Goal: Task Accomplishment & Management: Complete application form

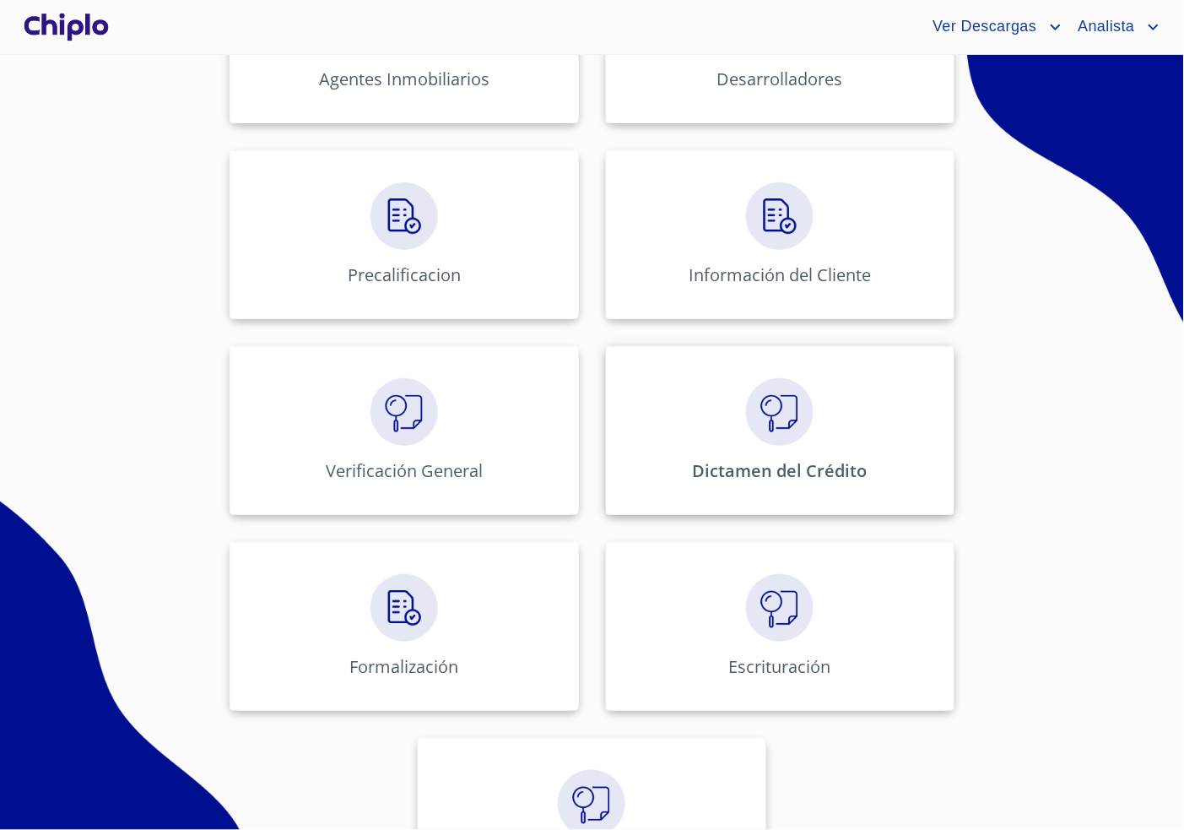
scroll to position [576, 0]
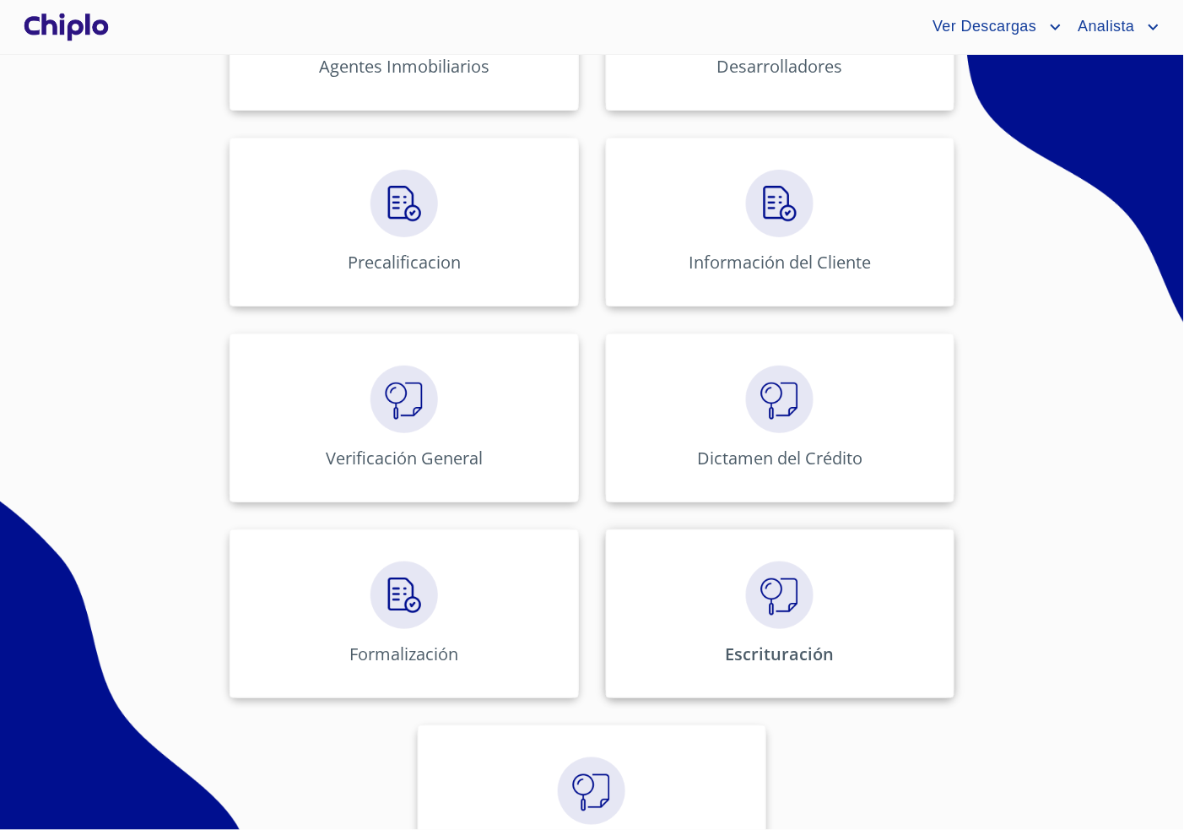
click at [761, 603] on img at bounding box center [780, 595] width 68 height 68
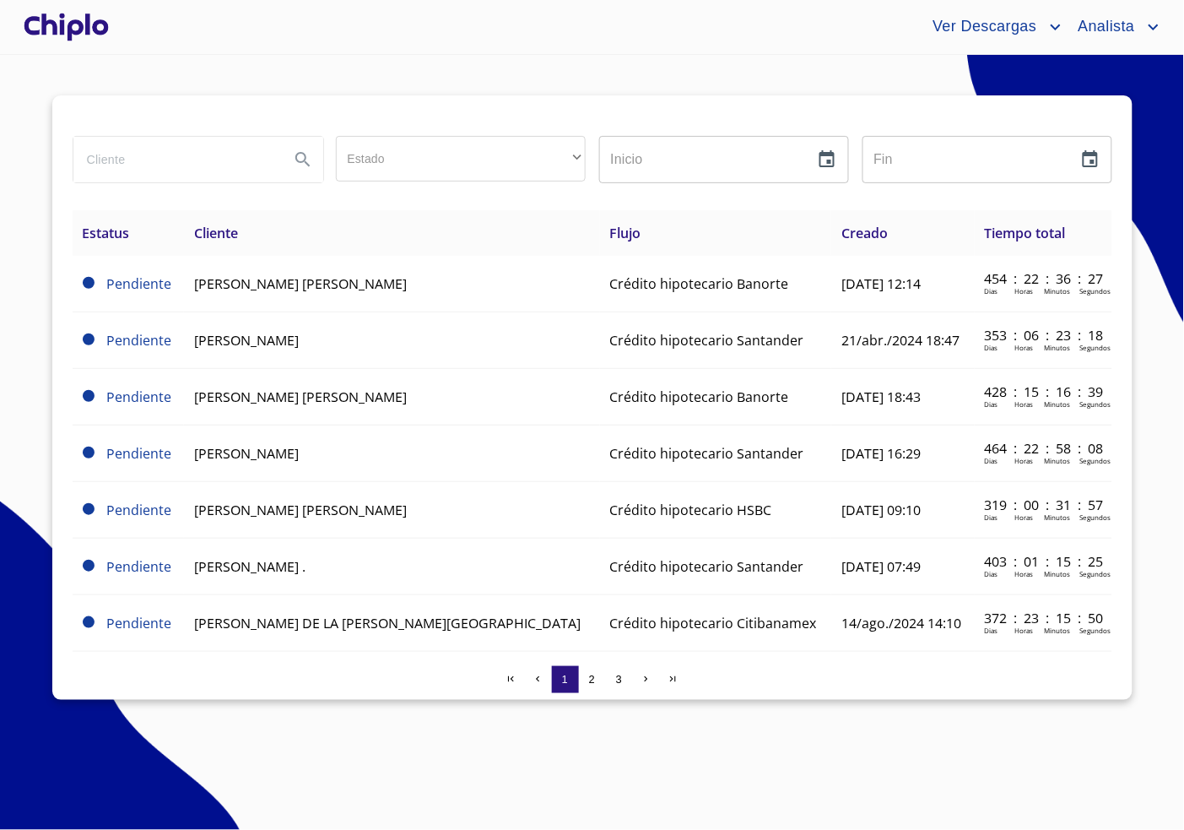
click at [167, 165] on input "search" at bounding box center [174, 160] width 203 height 46
click at [168, 165] on input "search" at bounding box center [174, 160] width 203 height 46
type input "[PERSON_NAME]"
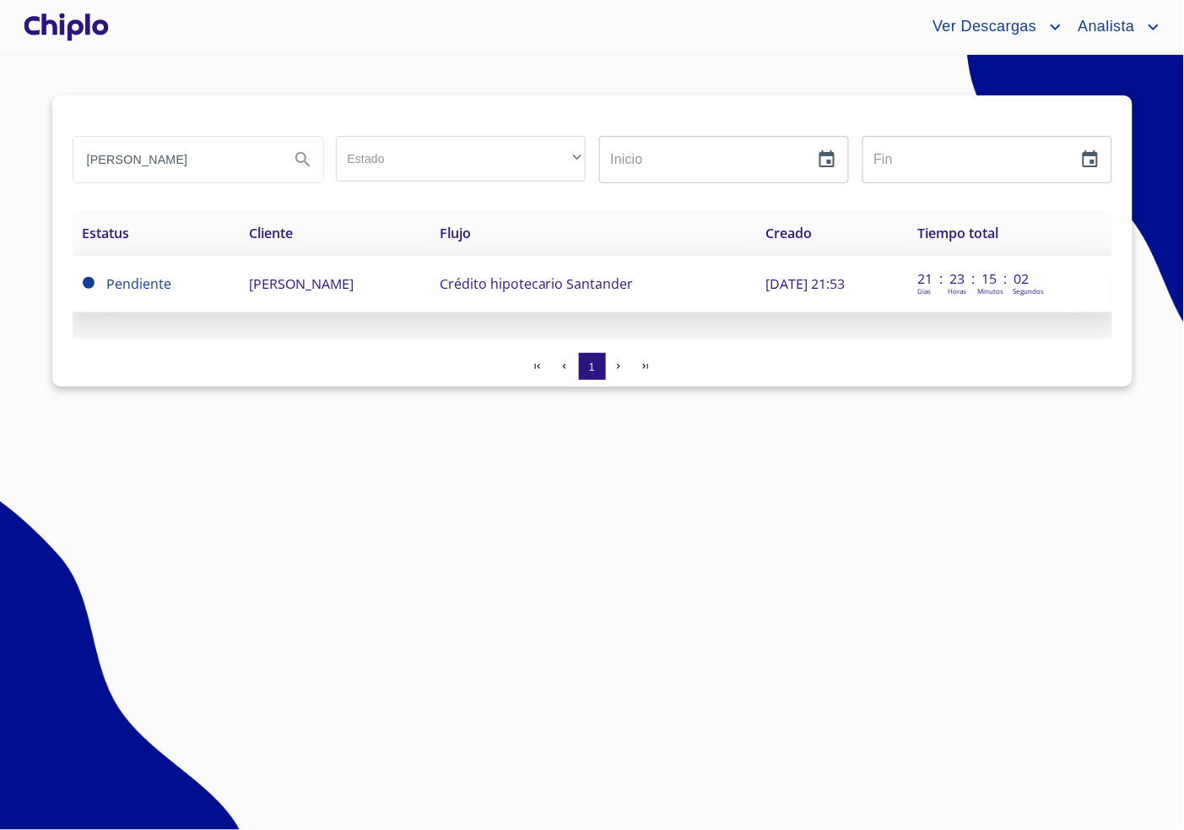
click at [322, 302] on td "[PERSON_NAME]" at bounding box center [334, 284] width 190 height 57
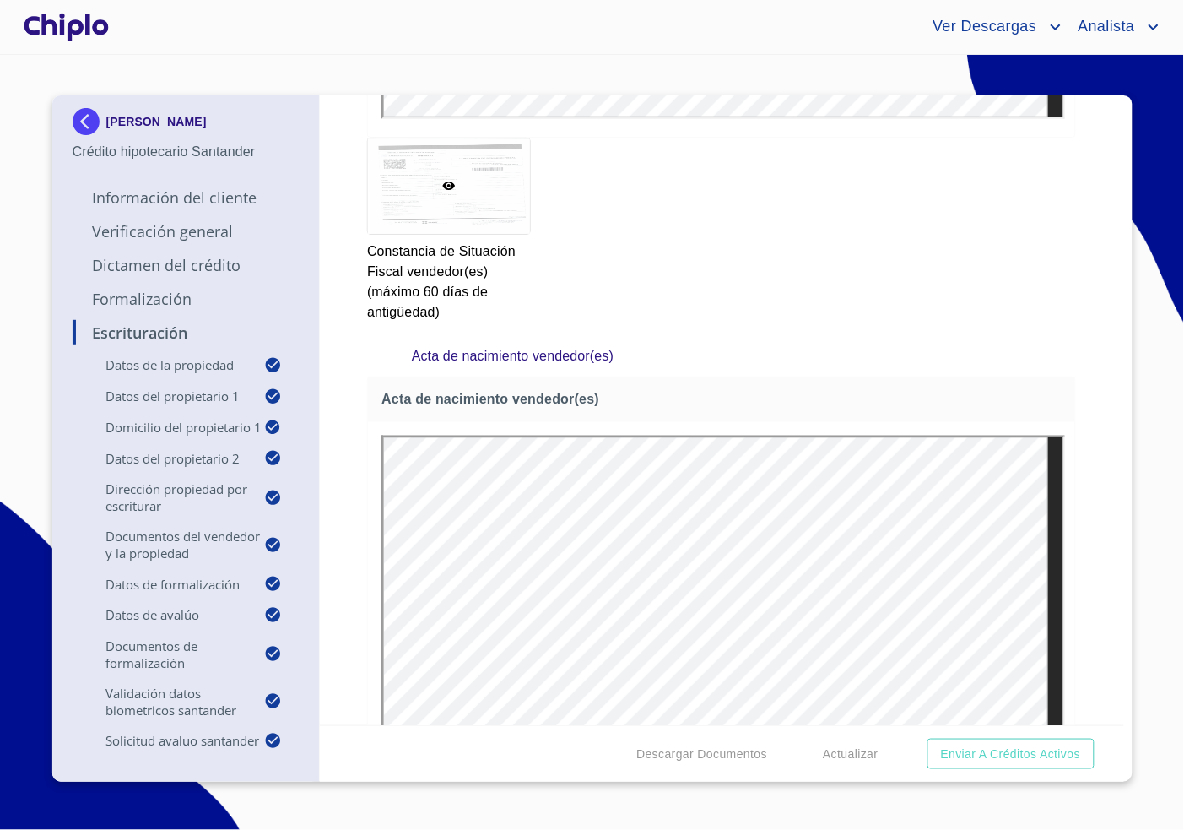
scroll to position [3704, 0]
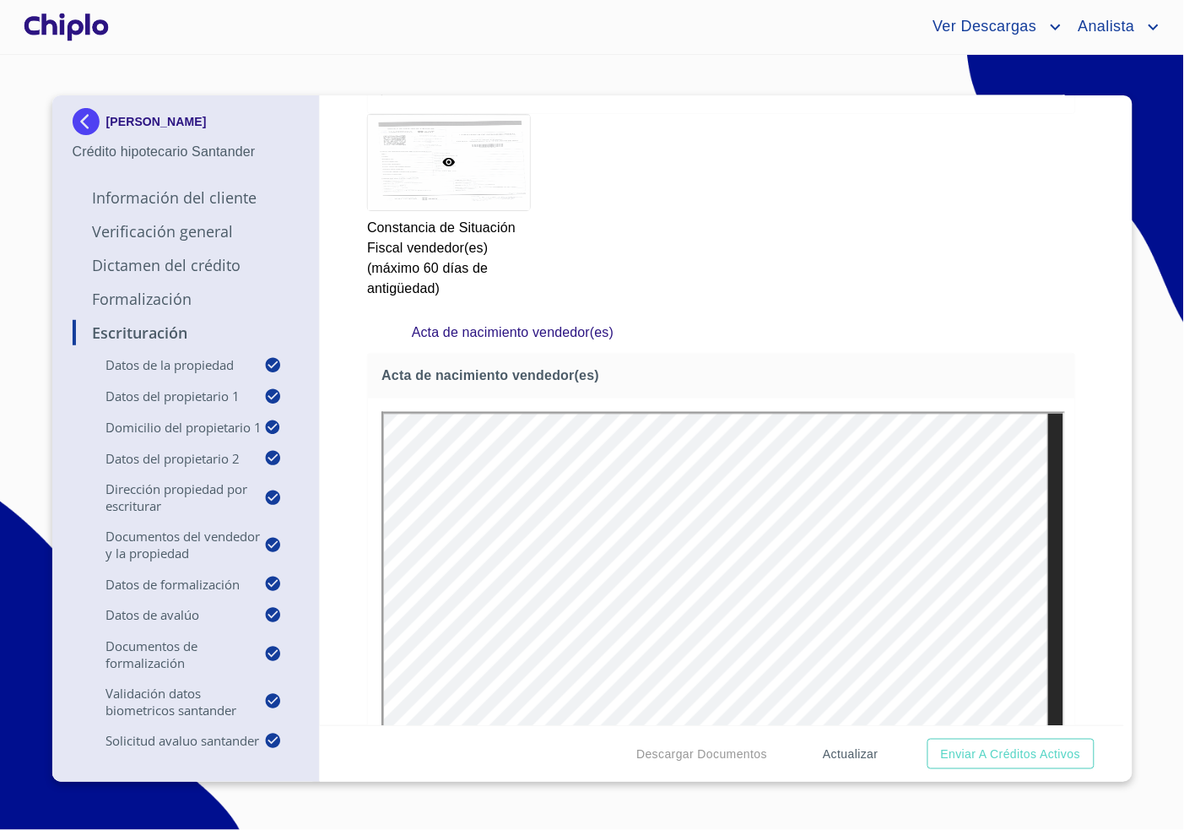
click at [868, 756] on span "Actualizar" at bounding box center [850, 754] width 55 height 21
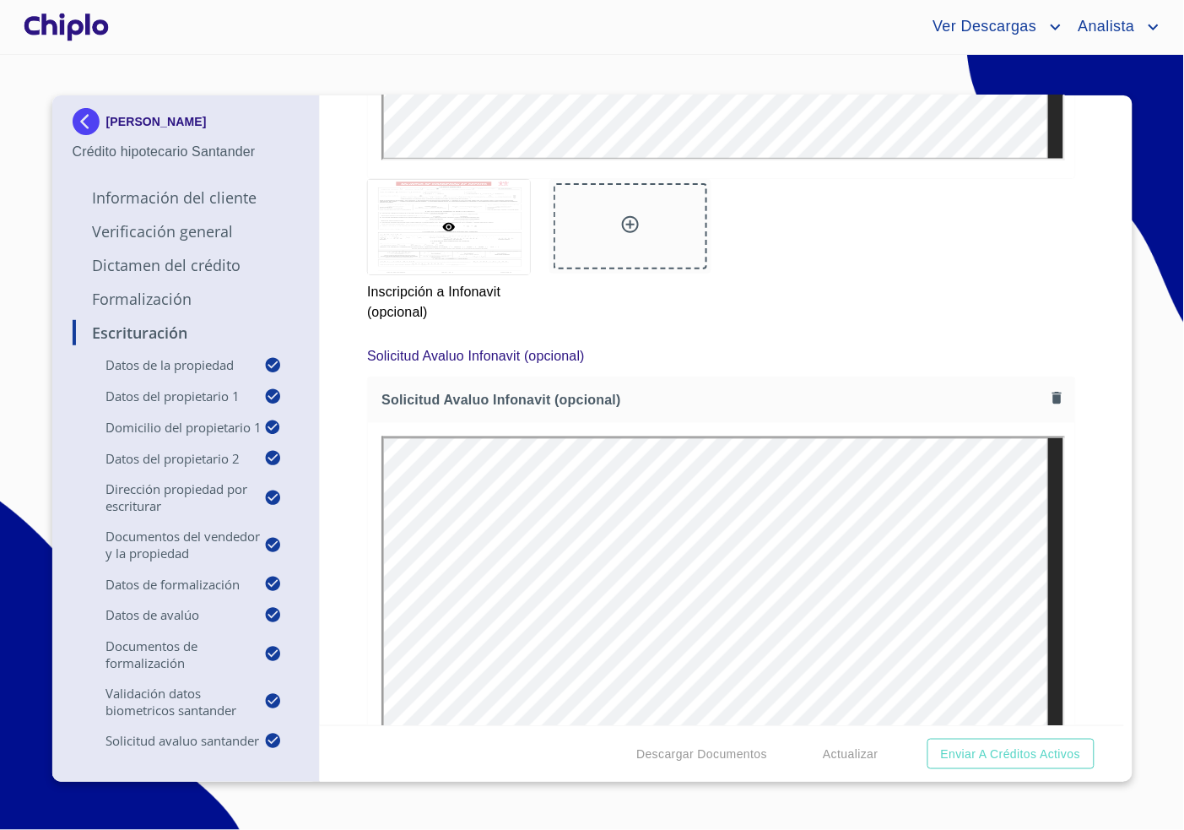
scroll to position [11612, 0]
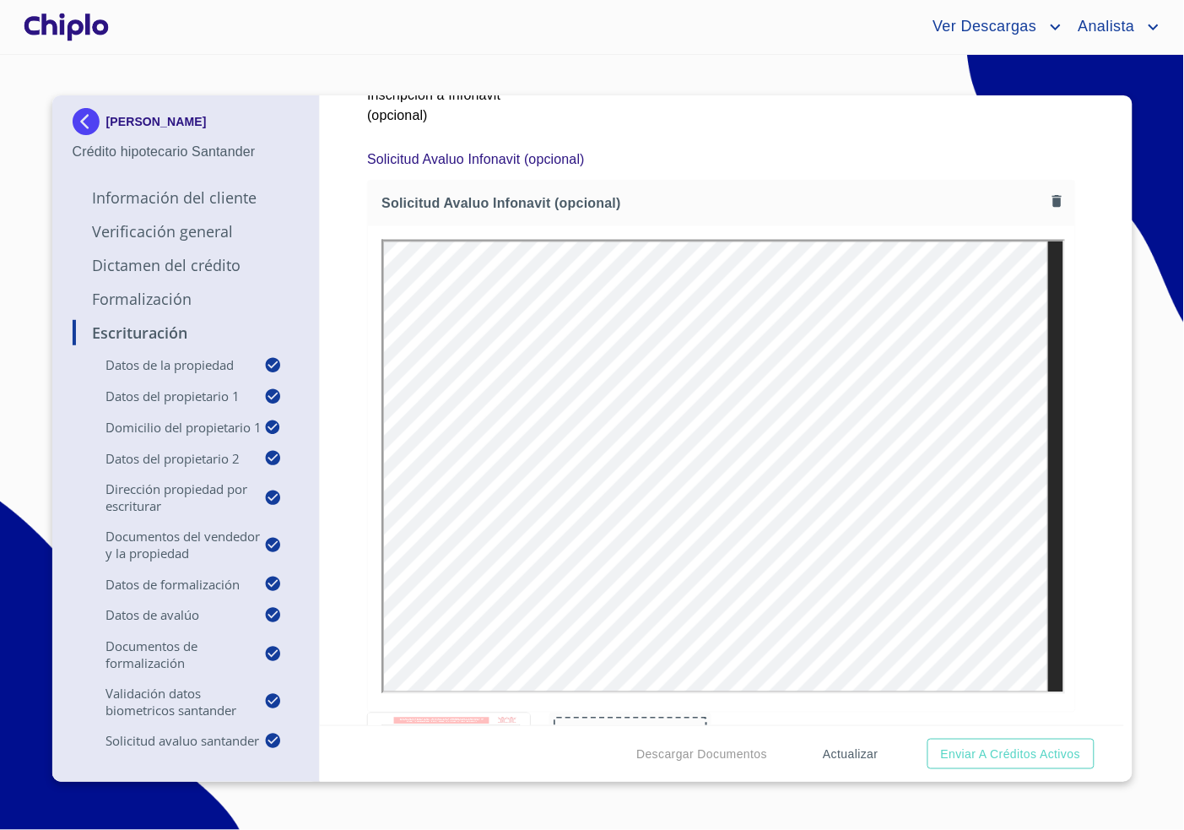
click at [845, 756] on span "Actualizar" at bounding box center [850, 754] width 55 height 21
drag, startPoint x: 308, startPoint y: 136, endPoint x: 148, endPoint y: 68, distance: 174.0
click at [148, 68] on section "ALBA [PERSON_NAME] Crédito hipotecario Santander Información del Cliente Verifi…" at bounding box center [592, 442] width 1184 height 775
copy p "[PERSON_NAME]"
